Goal: Transaction & Acquisition: Book appointment/travel/reservation

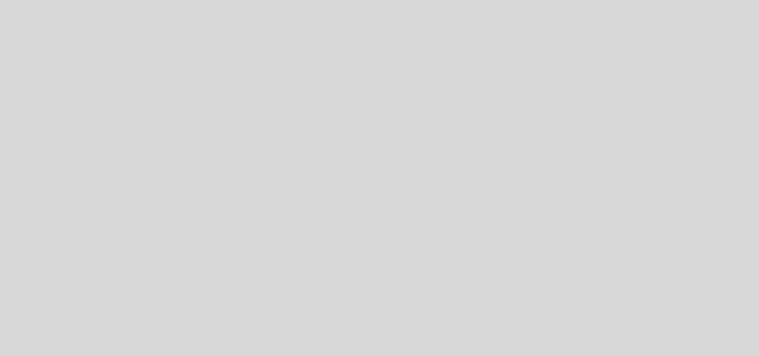
select select "pt"
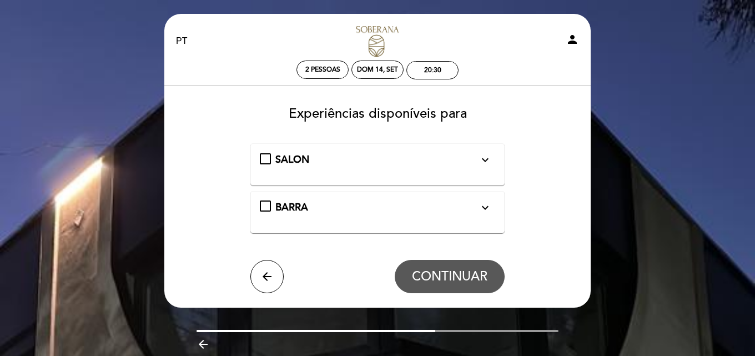
click at [487, 158] on icon "expand_more" at bounding box center [485, 159] width 13 height 13
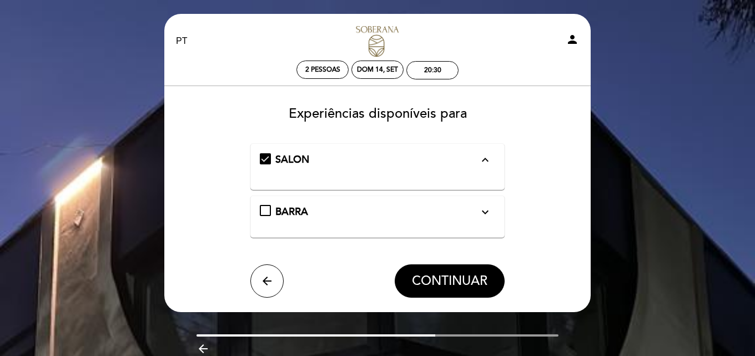
click at [487, 160] on icon "expand_less" at bounding box center [485, 159] width 13 height 13
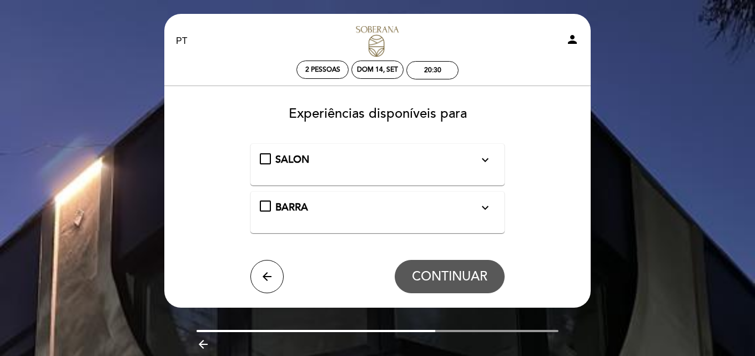
click at [286, 162] on span "SALON" at bounding box center [292, 159] width 34 height 12
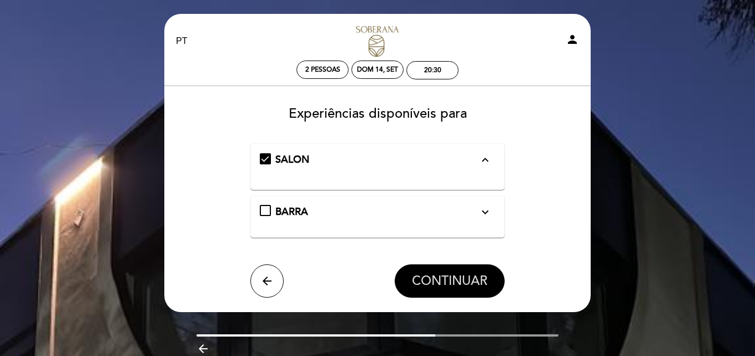
click at [435, 275] on span "CONTINUAR" at bounding box center [450, 281] width 76 height 16
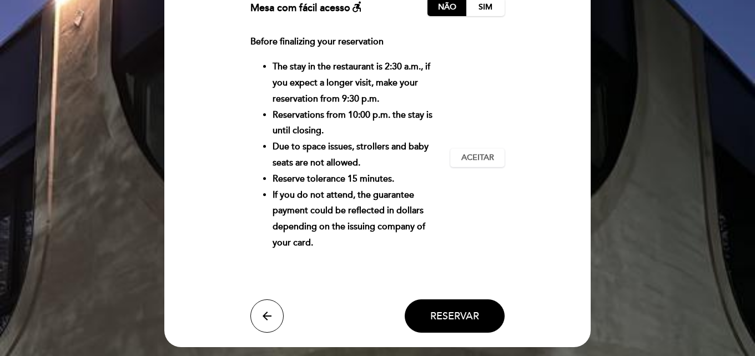
scroll to position [222, 0]
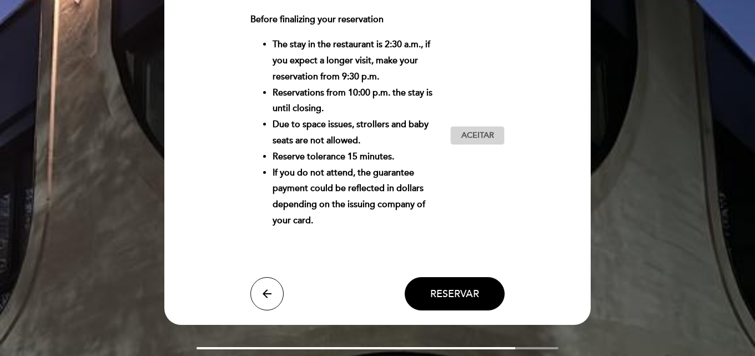
click at [453, 126] on button "Aceitar Aceito" at bounding box center [477, 135] width 54 height 19
click at [440, 303] on button "Reservar" at bounding box center [455, 293] width 100 height 33
click at [461, 300] on button "Reservar" at bounding box center [455, 293] width 100 height 33
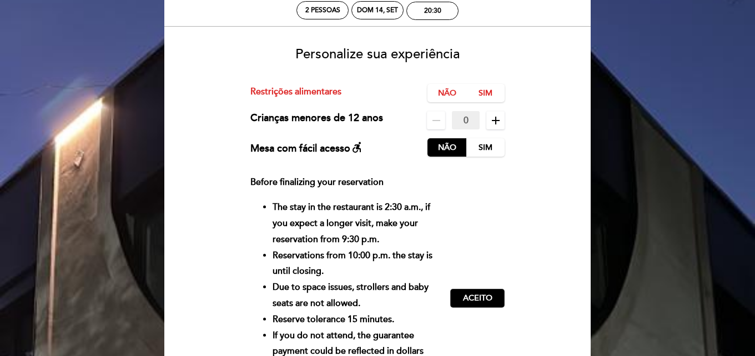
scroll to position [56, 0]
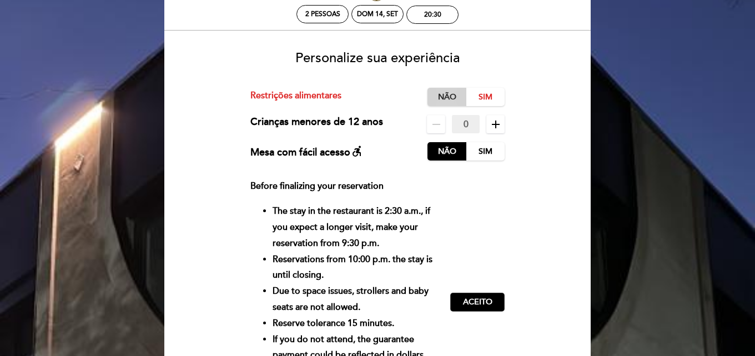
click at [447, 98] on label "Não" at bounding box center [447, 97] width 39 height 18
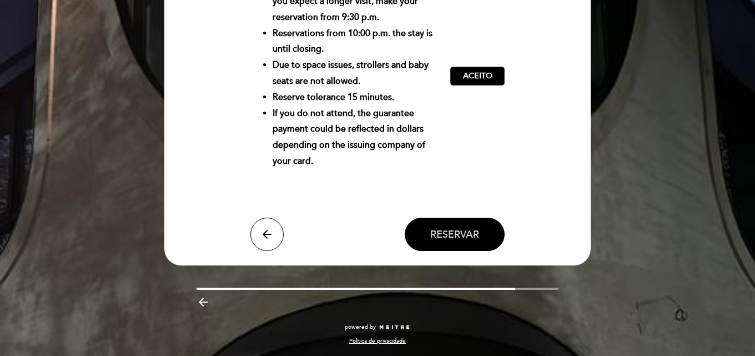
click at [446, 225] on button "Reservar" at bounding box center [455, 234] width 100 height 33
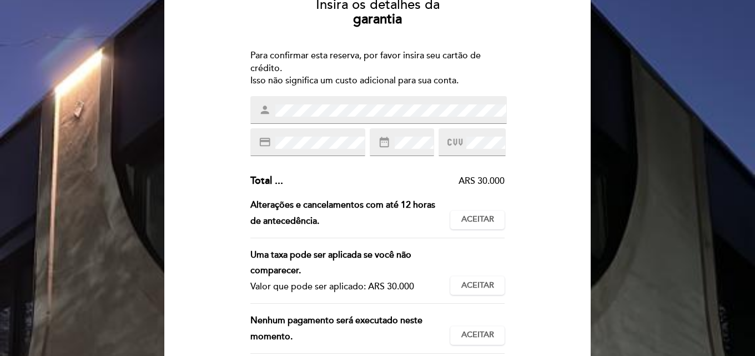
scroll to position [139, 0]
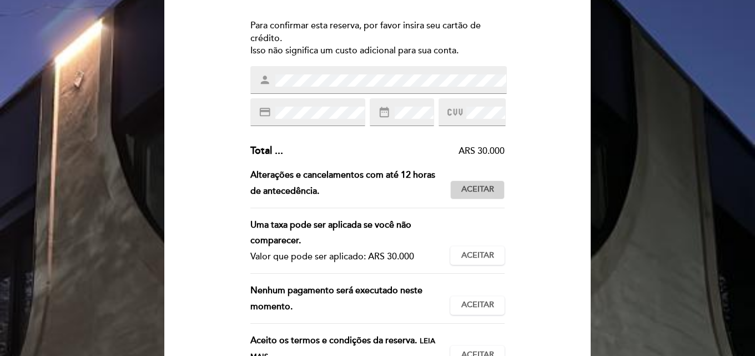
click at [485, 185] on span "Aceitar" at bounding box center [478, 190] width 33 height 12
click at [470, 262] on button "Aceitar Aceito" at bounding box center [477, 255] width 54 height 19
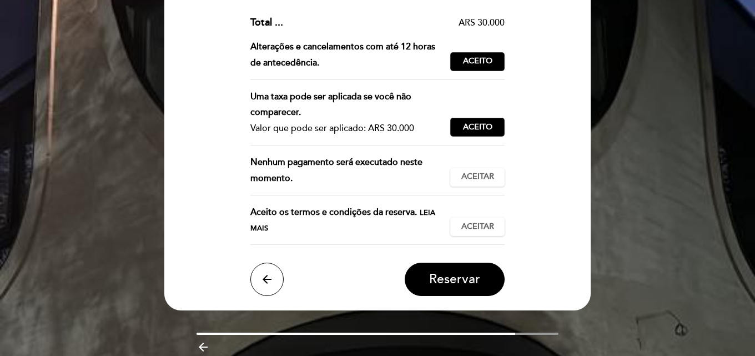
scroll to position [268, 0]
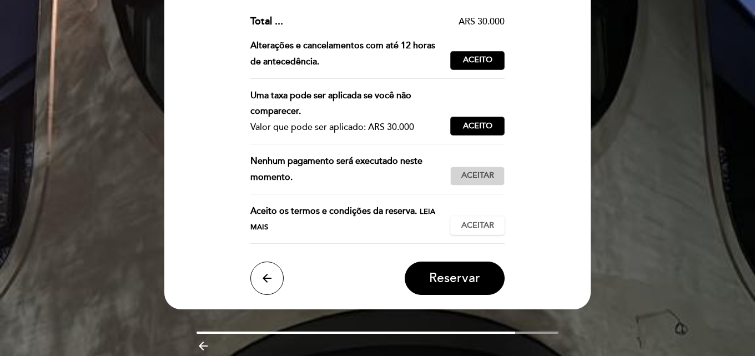
click at [477, 177] on span "Aceitar" at bounding box center [478, 176] width 33 height 12
click at [476, 224] on span "Aceitar" at bounding box center [478, 226] width 33 height 12
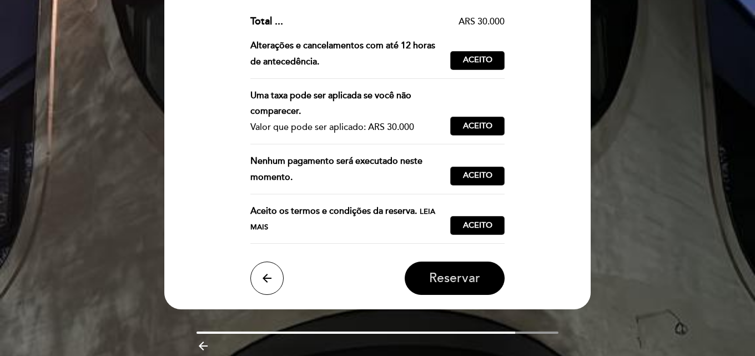
click at [458, 282] on span "Reservar" at bounding box center [454, 278] width 51 height 16
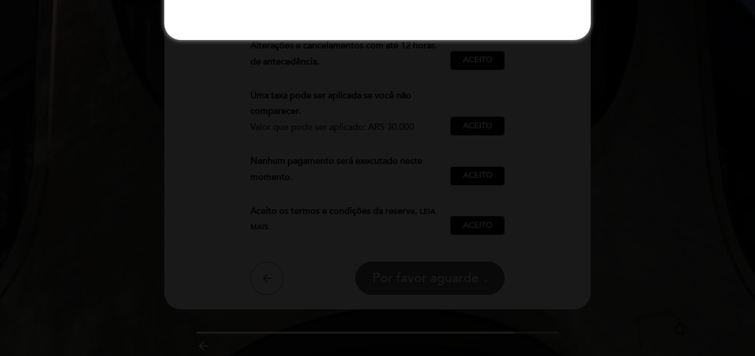
scroll to position [0, 0]
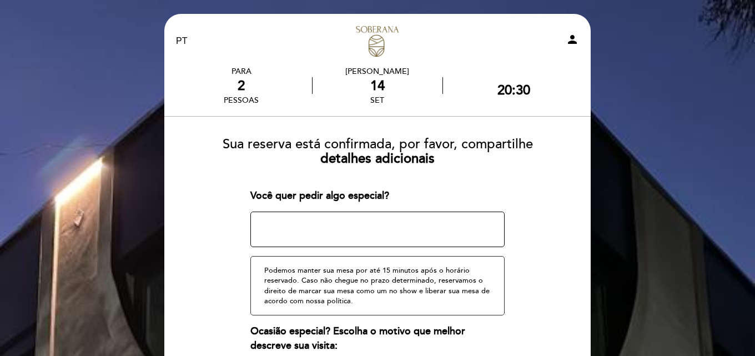
drag, startPoint x: 416, startPoint y: 244, endPoint x: 371, endPoint y: 278, distance: 56.3
click at [371, 278] on div "Você quer pedir algo especial? Você tem um código promocional? local_offer Pode…" at bounding box center [377, 306] width 255 height 235
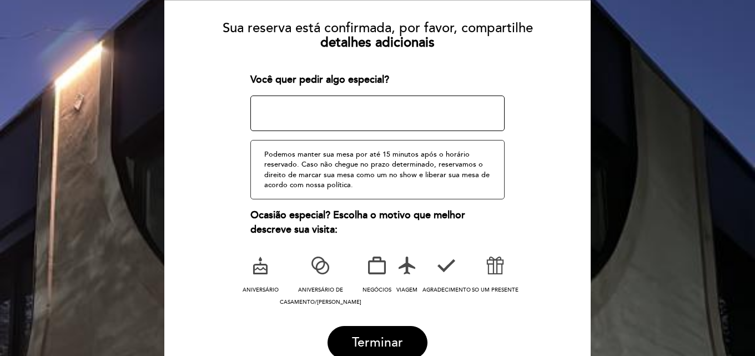
scroll to position [121, 0]
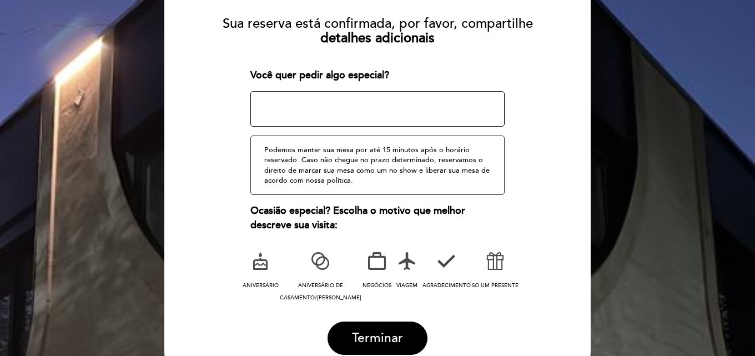
click at [401, 267] on icon at bounding box center [407, 261] width 29 height 29
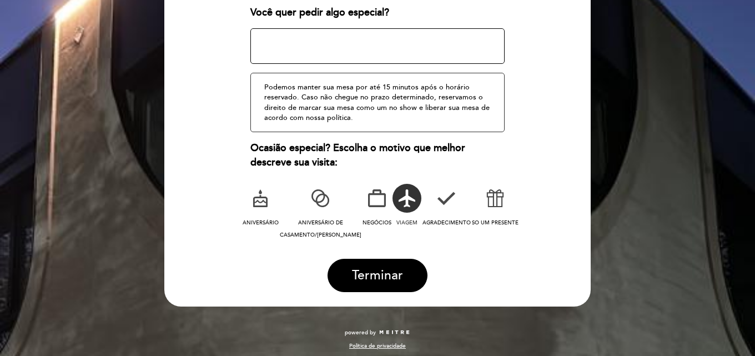
scroll to position [189, 0]
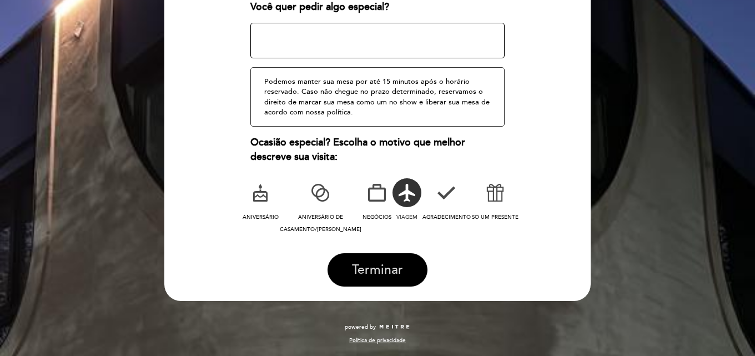
click at [394, 269] on span "Terminar" at bounding box center [377, 270] width 51 height 16
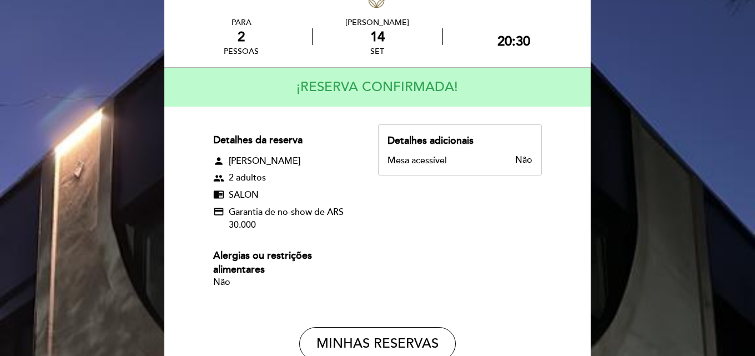
scroll to position [31, 0]
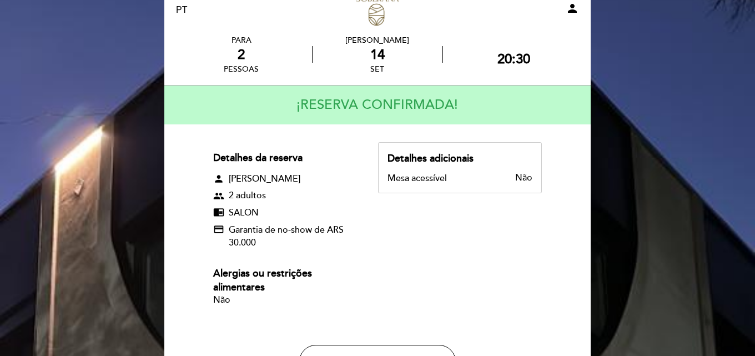
click at [244, 179] on span "[PERSON_NAME]" at bounding box center [265, 179] width 72 height 13
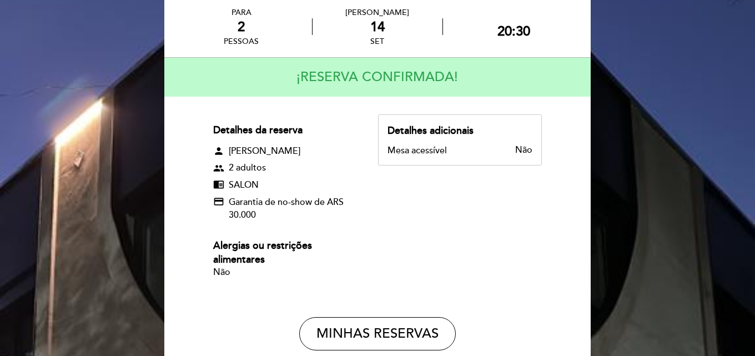
scroll to position [0, 0]
